Goal: Task Accomplishment & Management: Use online tool/utility

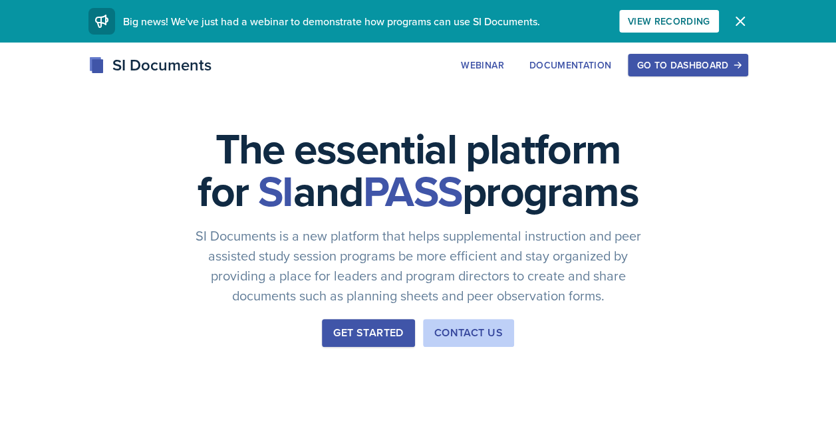
click at [673, 65] on div "Go to Dashboard" at bounding box center [687, 65] width 102 height 11
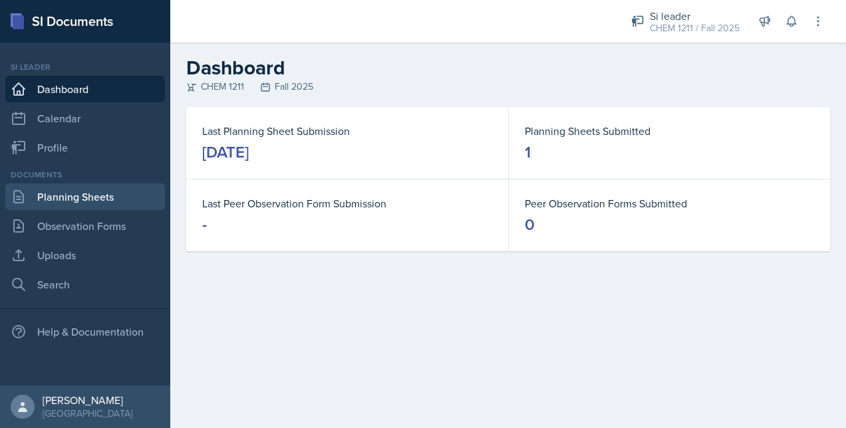
click at [108, 189] on link "Planning Sheets" at bounding box center [85, 197] width 160 height 27
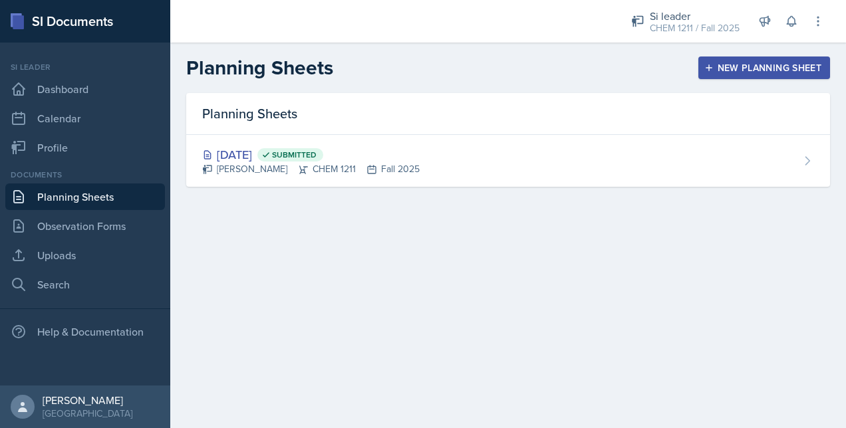
click at [714, 59] on button "New Planning Sheet" at bounding box center [764, 68] width 132 height 23
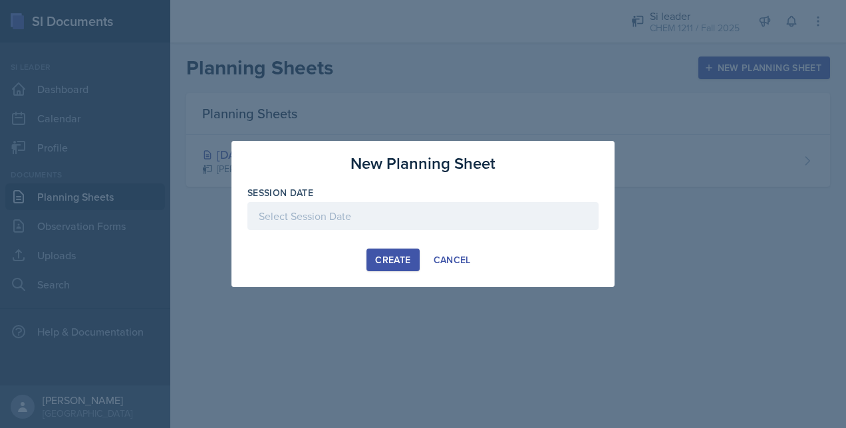
click at [337, 219] on div at bounding box center [422, 216] width 351 height 28
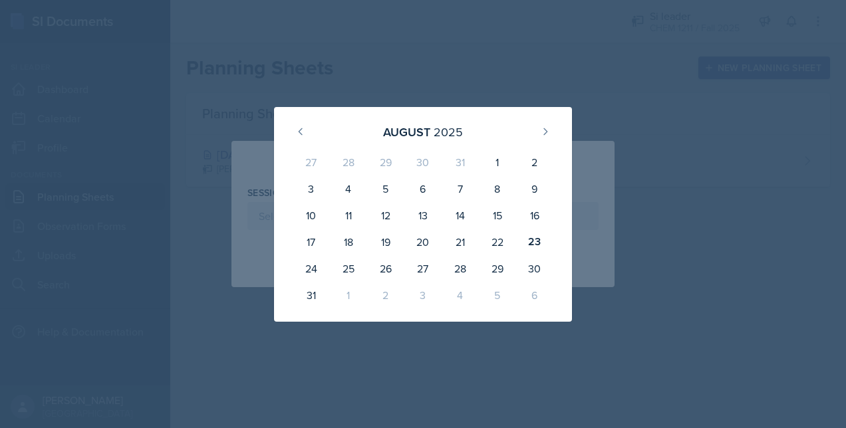
click at [345, 267] on div "25" at bounding box center [348, 268] width 37 height 27
type input "[DATE]"
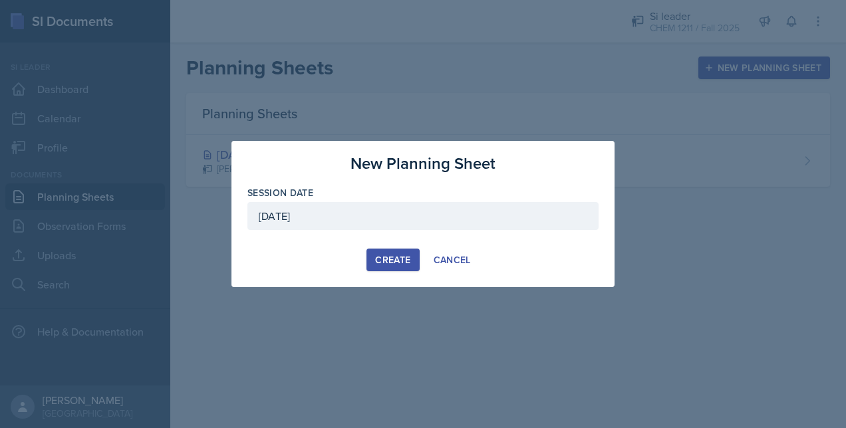
click at [390, 257] on div "Create" at bounding box center [392, 260] width 35 height 11
